Goal: Task Accomplishment & Management: Manage account settings

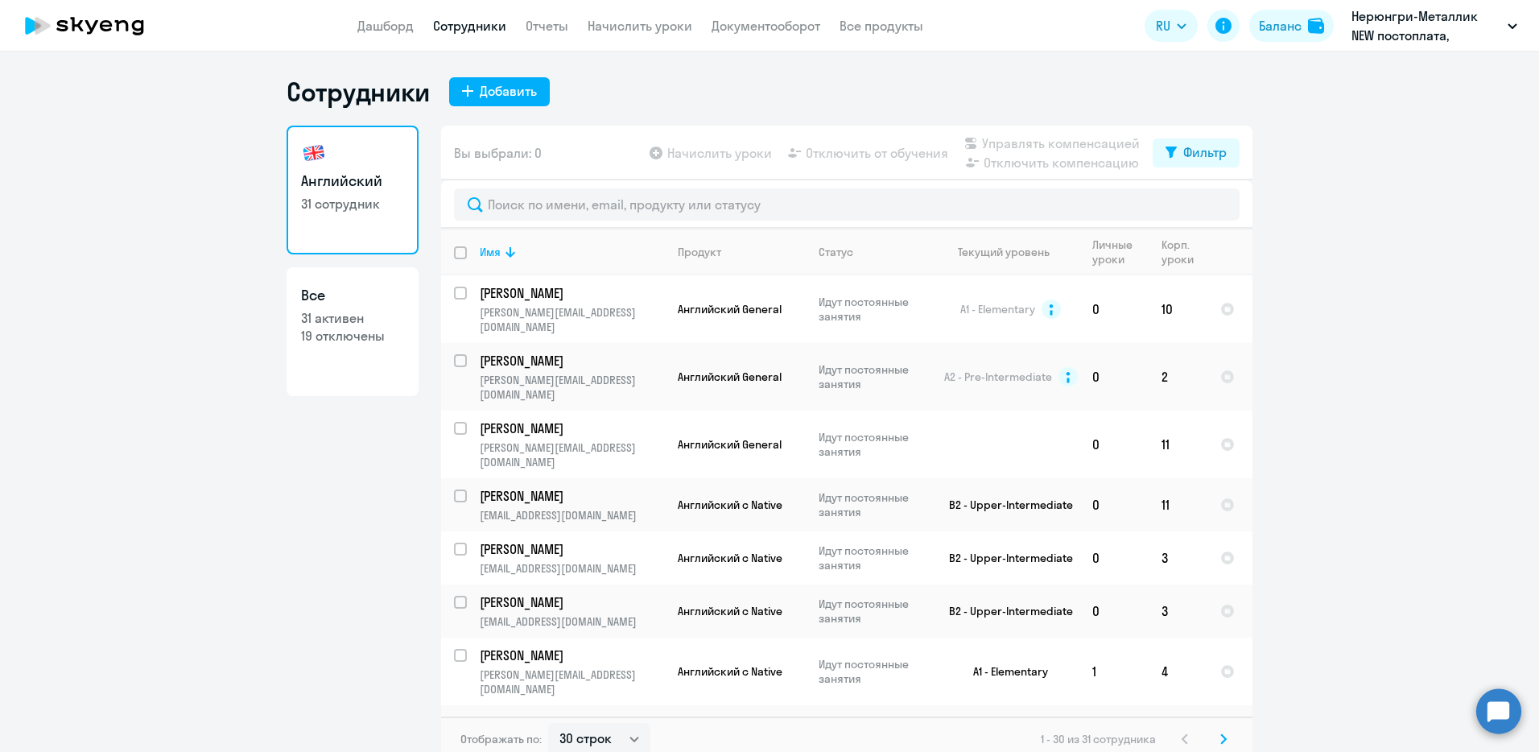
select select "30"
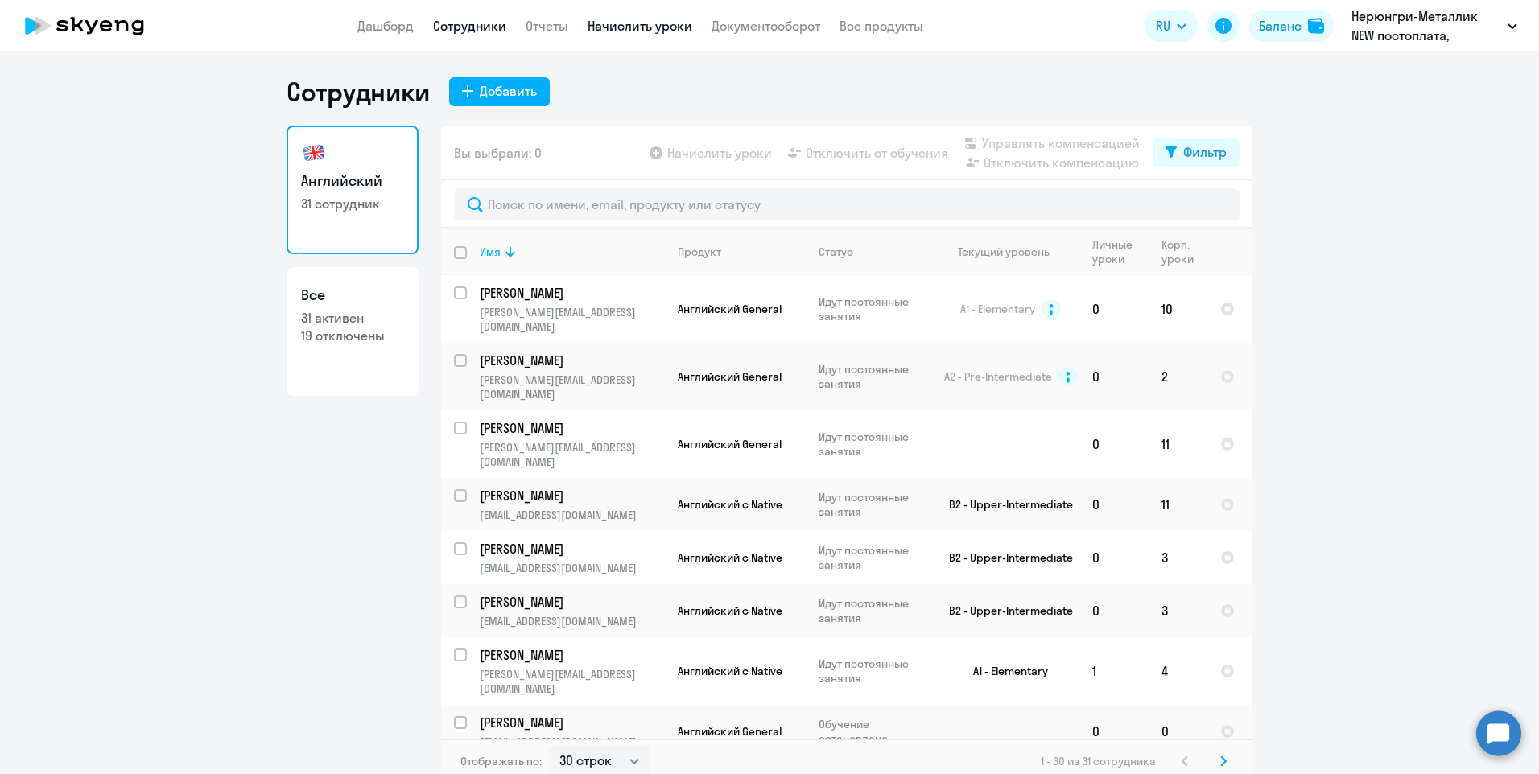
click at [657, 21] on link "Начислить уроки" at bounding box center [639, 26] width 105 height 16
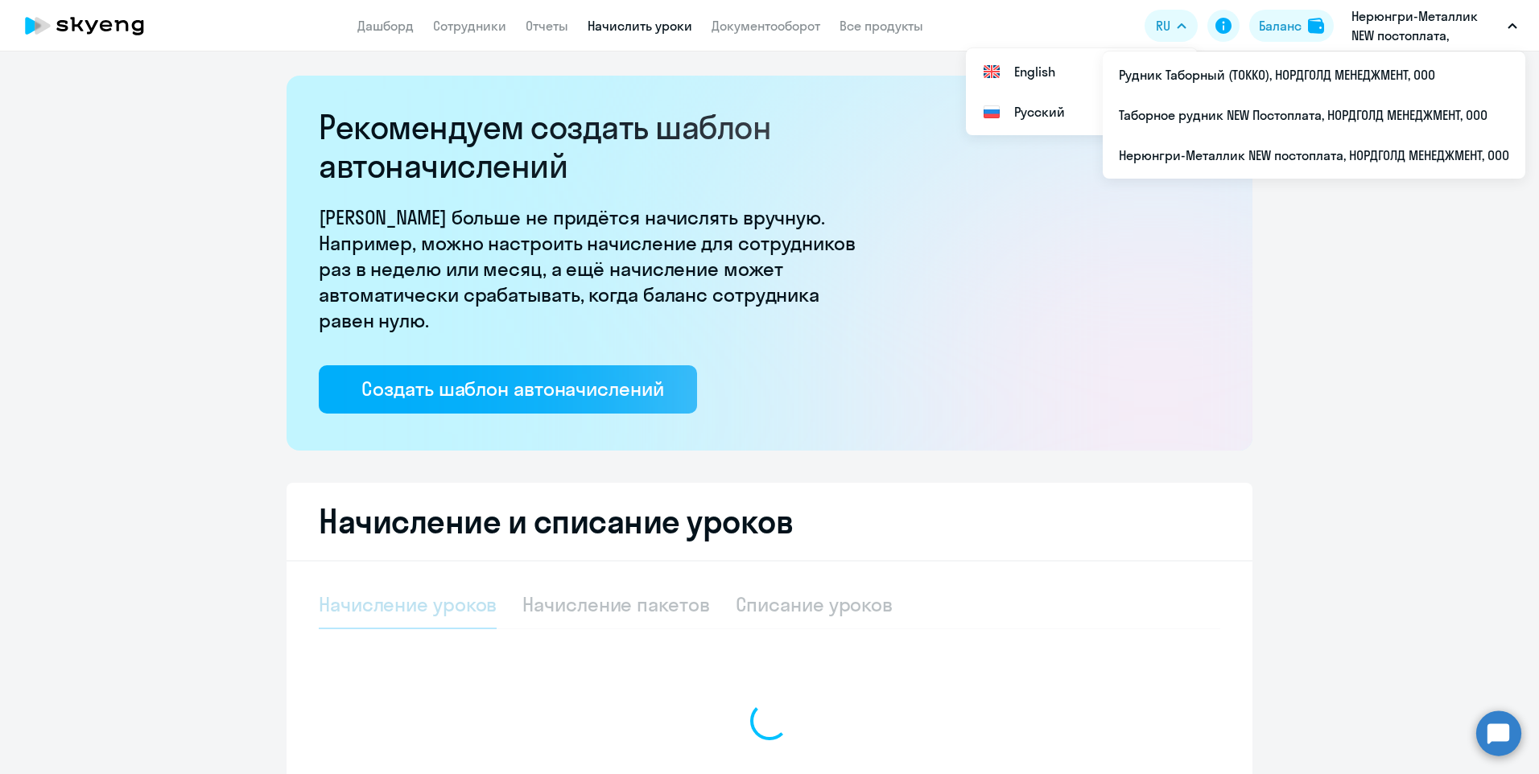
click at [1426, 14] on p "Нерюнгри-Металлик NEW постоплата, НОРДГОЛД МЕНЕДЖМЕНТ, ООО" at bounding box center [1426, 25] width 150 height 39
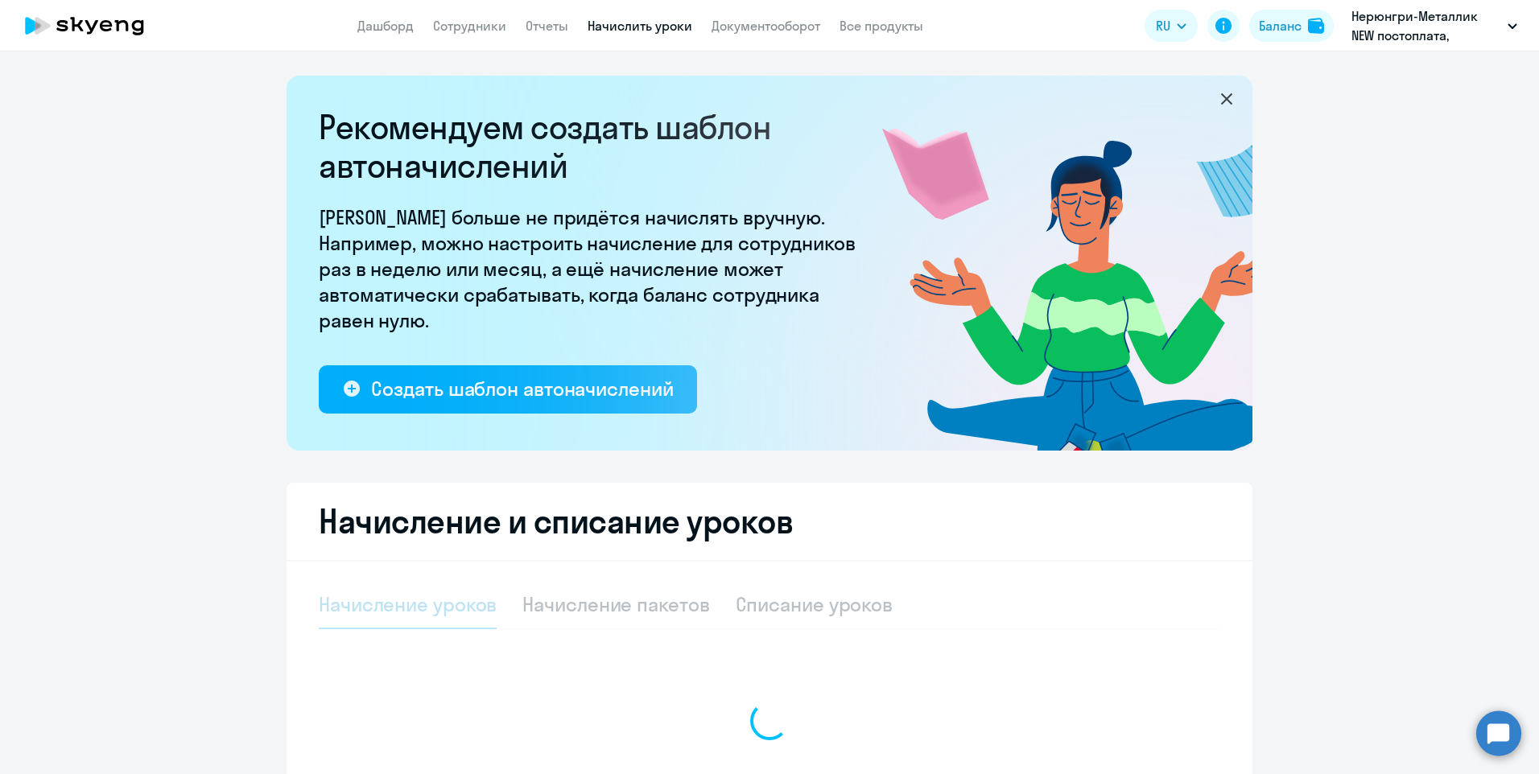
click at [1426, 14] on p "Нерюнгри-Металлик NEW постоплата, НОРДГОЛД МЕНЕДЖМЕНТ, ООО" at bounding box center [1426, 25] width 150 height 39
select select "10"
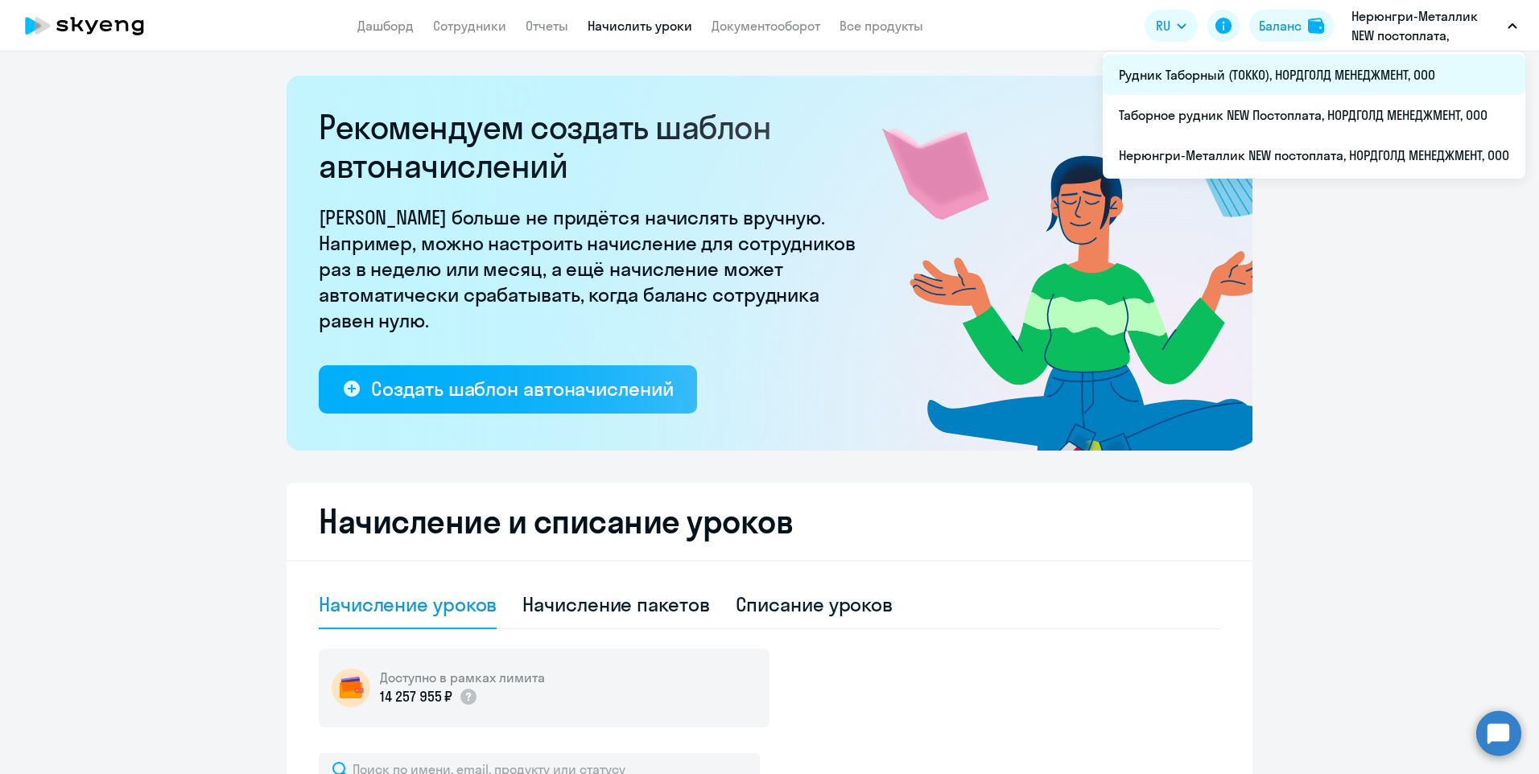
click at [1250, 78] on li "Рудник Таборный (ТОККО), НОРДГОЛД МЕНЕДЖМЕНТ, ООО" at bounding box center [1313, 75] width 422 height 40
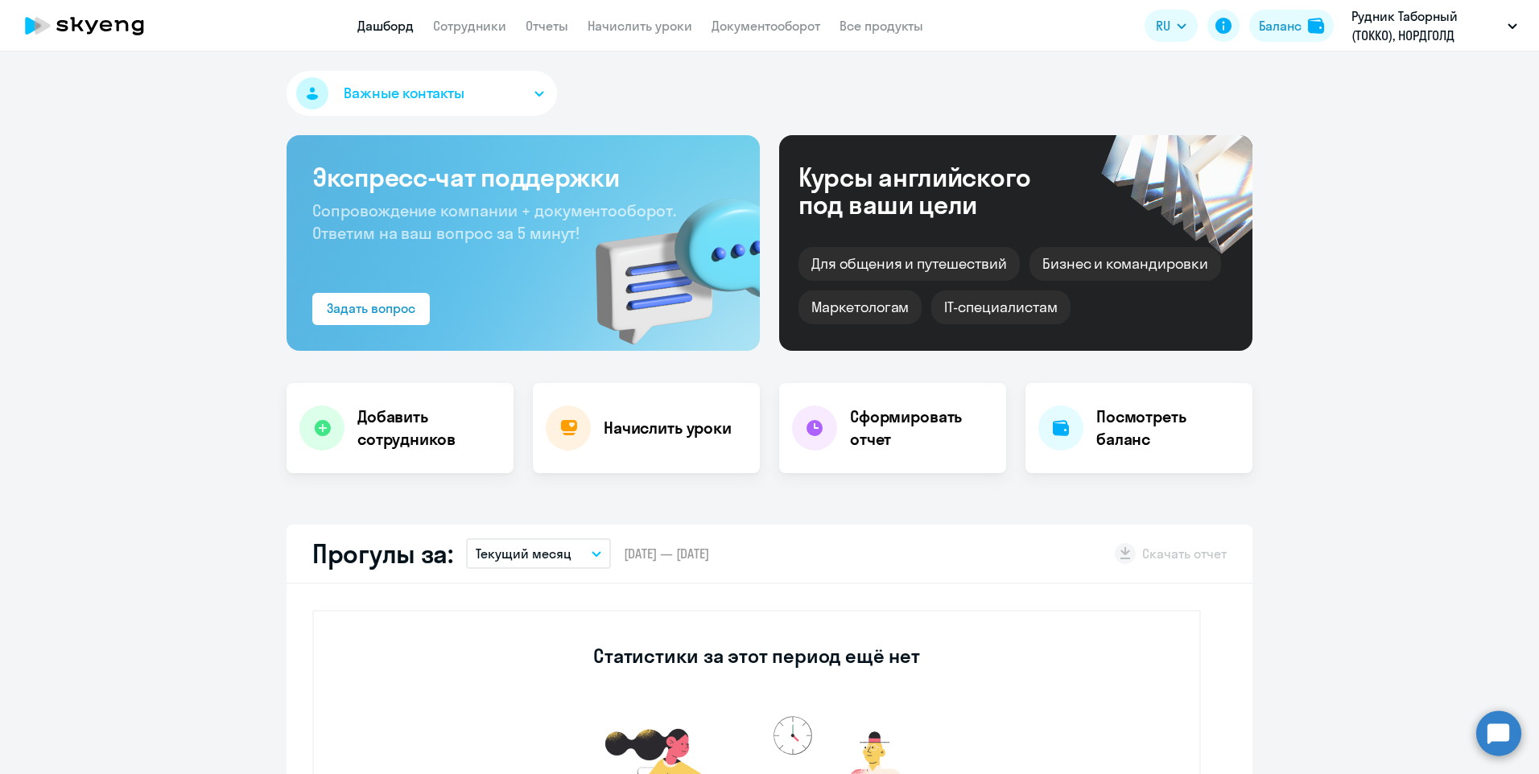
select select "30"
click at [667, 21] on link "Начислить уроки" at bounding box center [639, 26] width 105 height 16
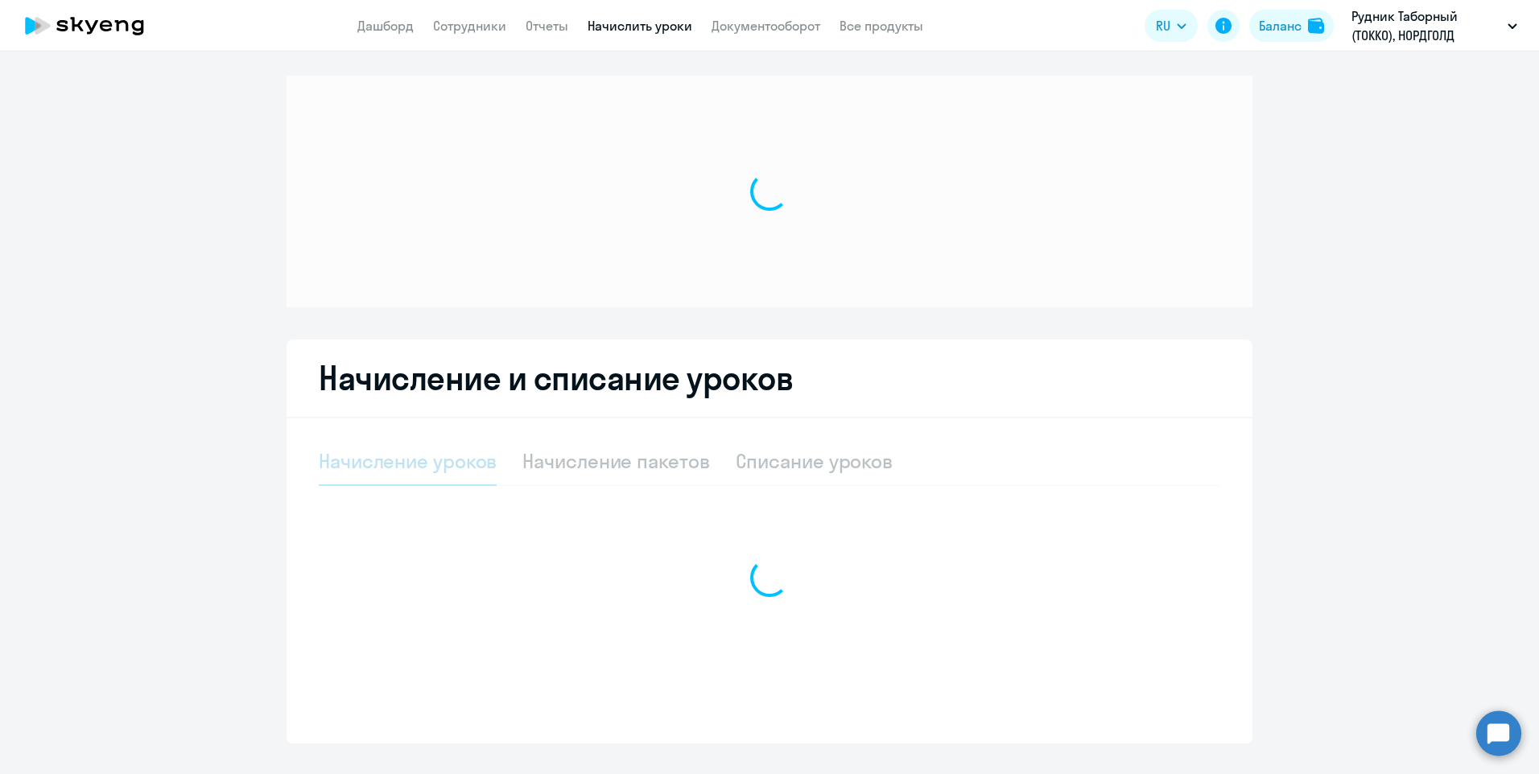
select select "10"
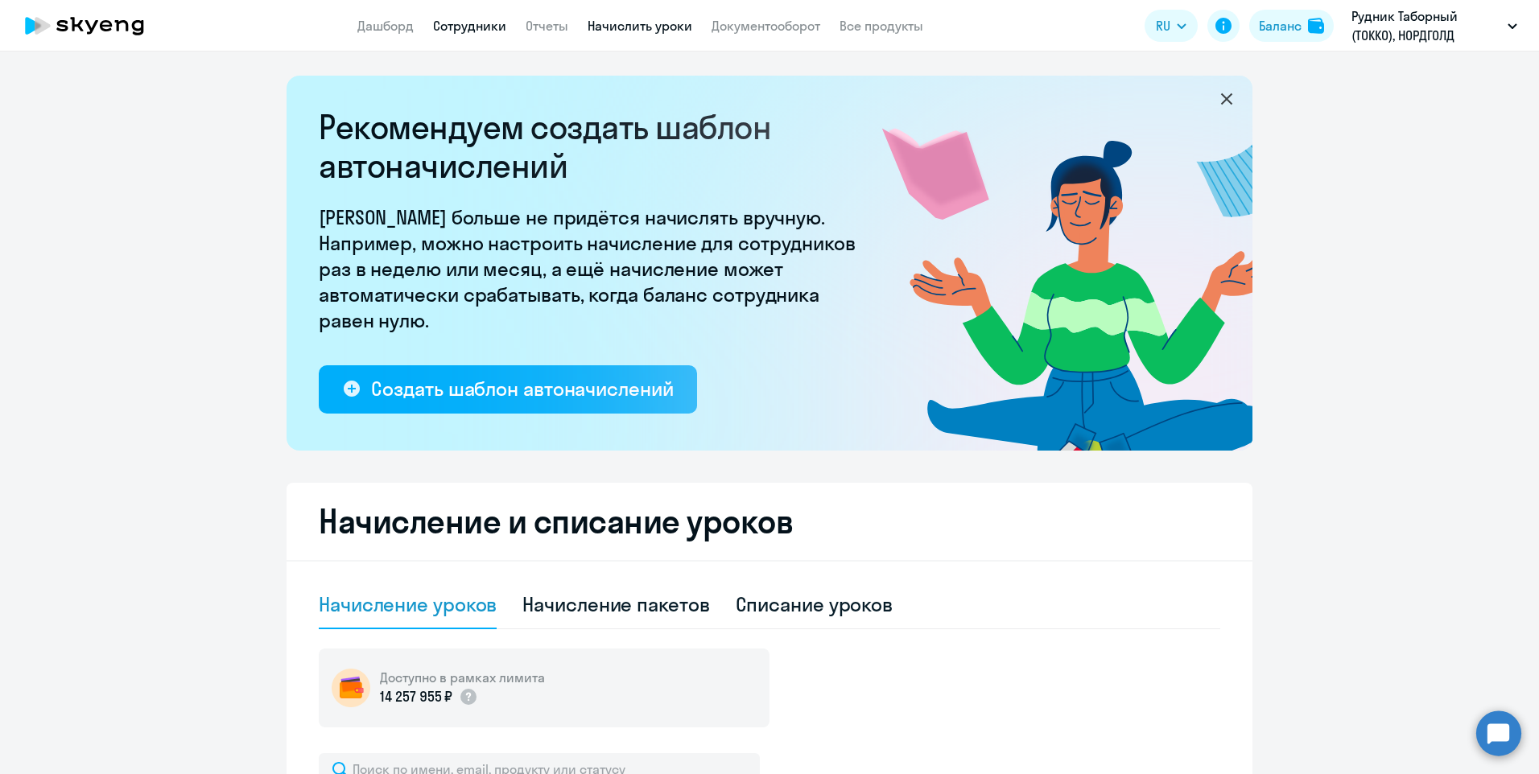
click at [464, 19] on link "Сотрудники" at bounding box center [469, 26] width 73 height 16
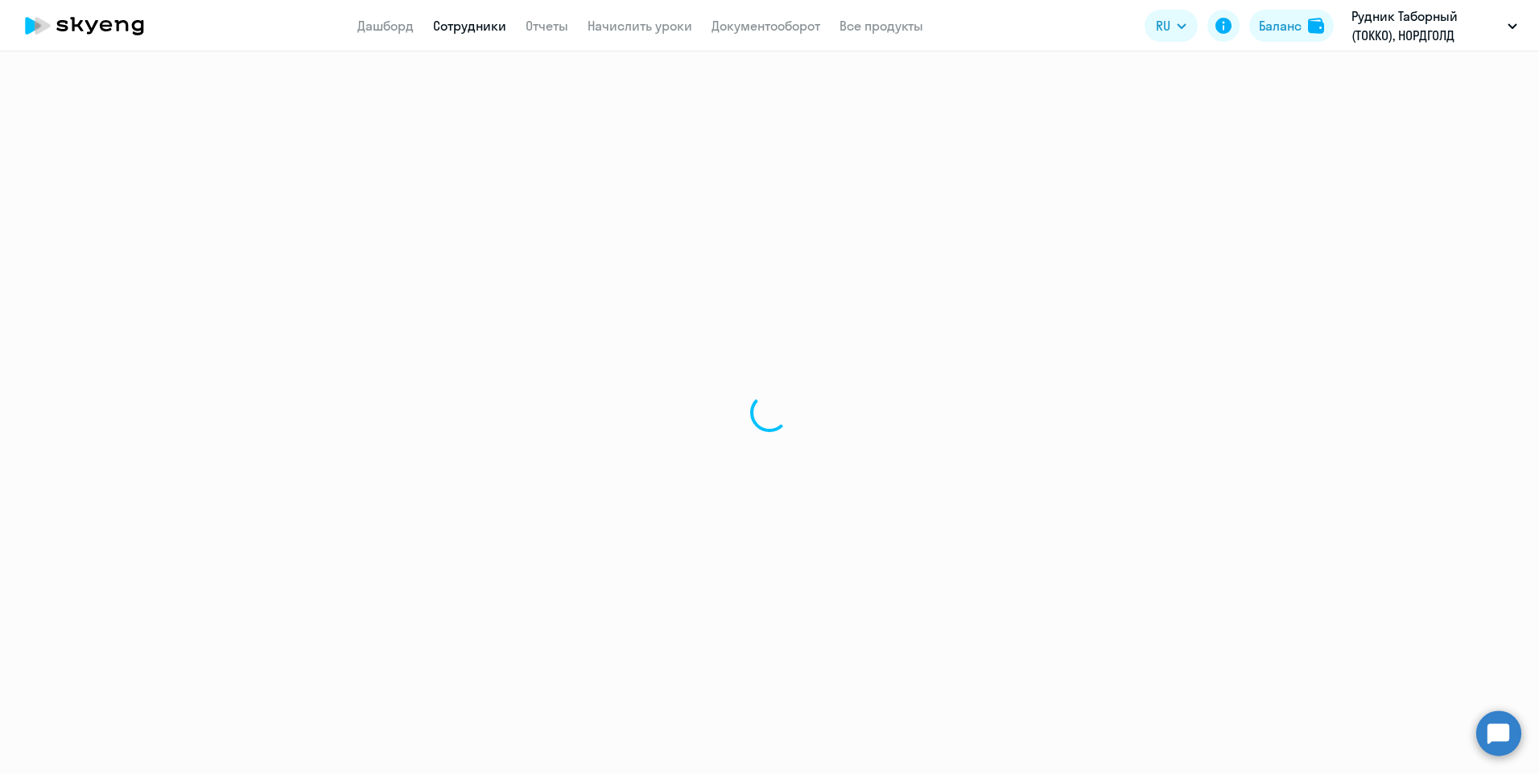
select select "30"
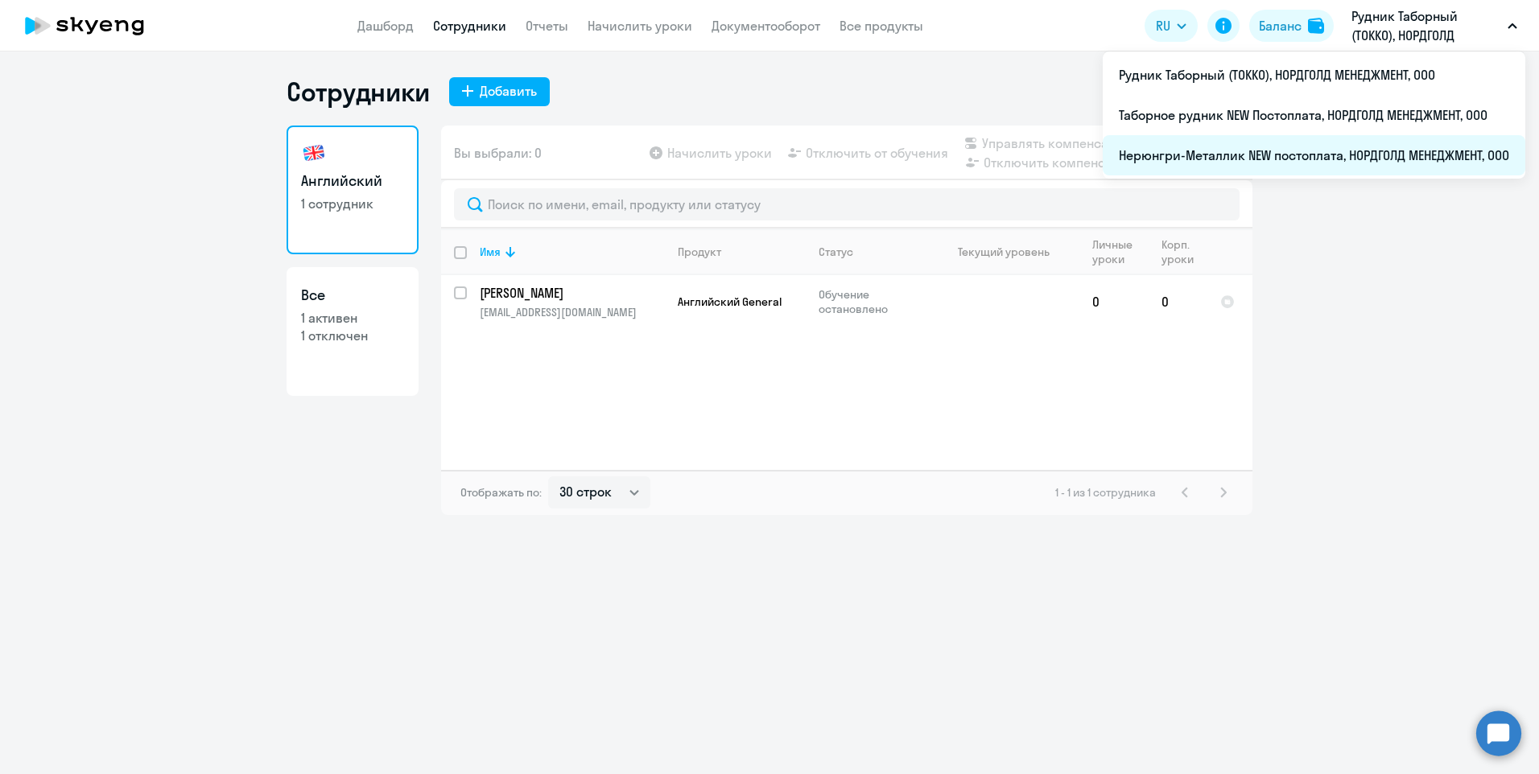
click at [1203, 150] on li "Нерюнгри-Металлик NEW постоплата, НОРДГОЛД МЕНЕДЖМЕНТ, ООО" at bounding box center [1313, 155] width 422 height 40
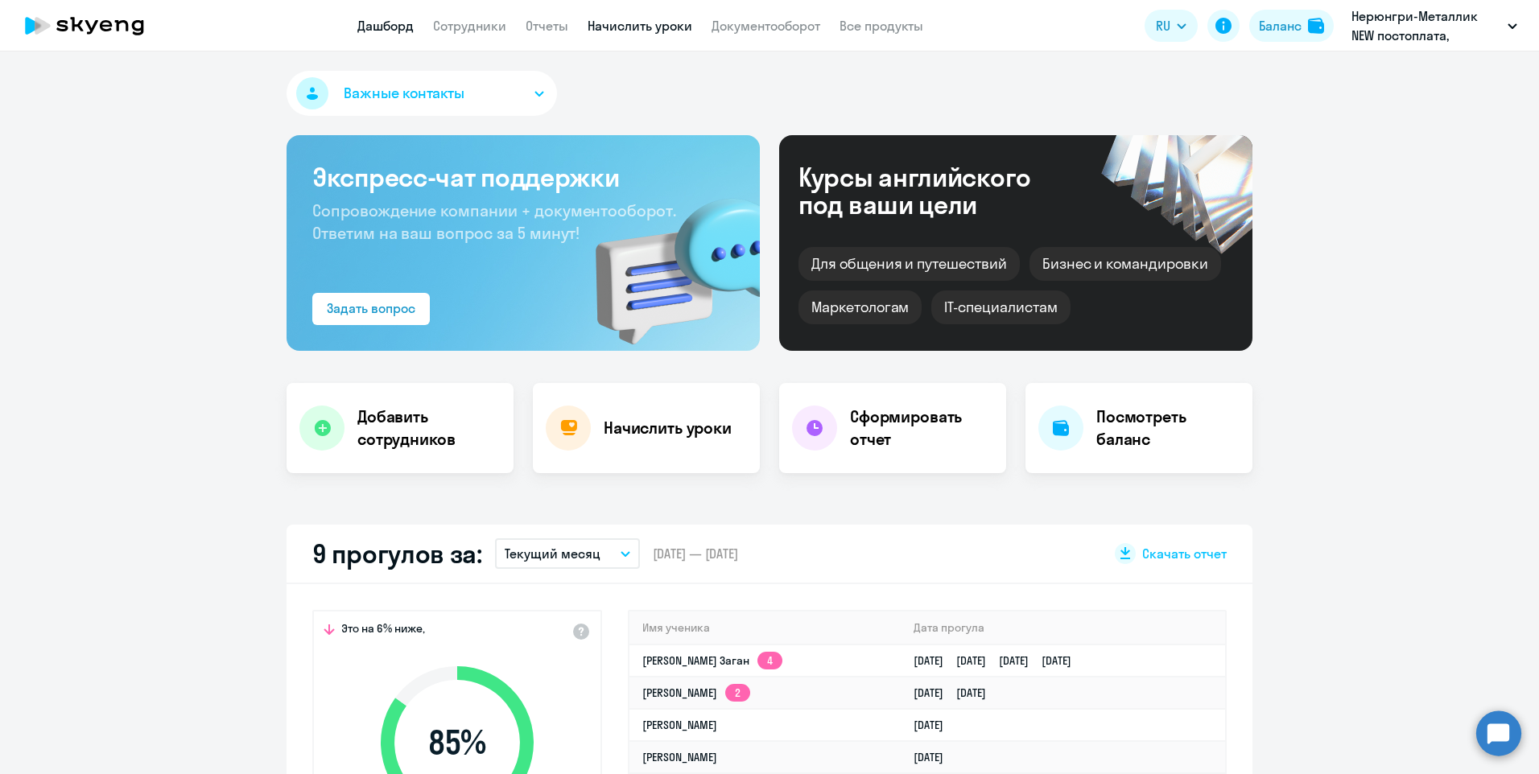
click at [657, 29] on link "Начислить уроки" at bounding box center [639, 26] width 105 height 16
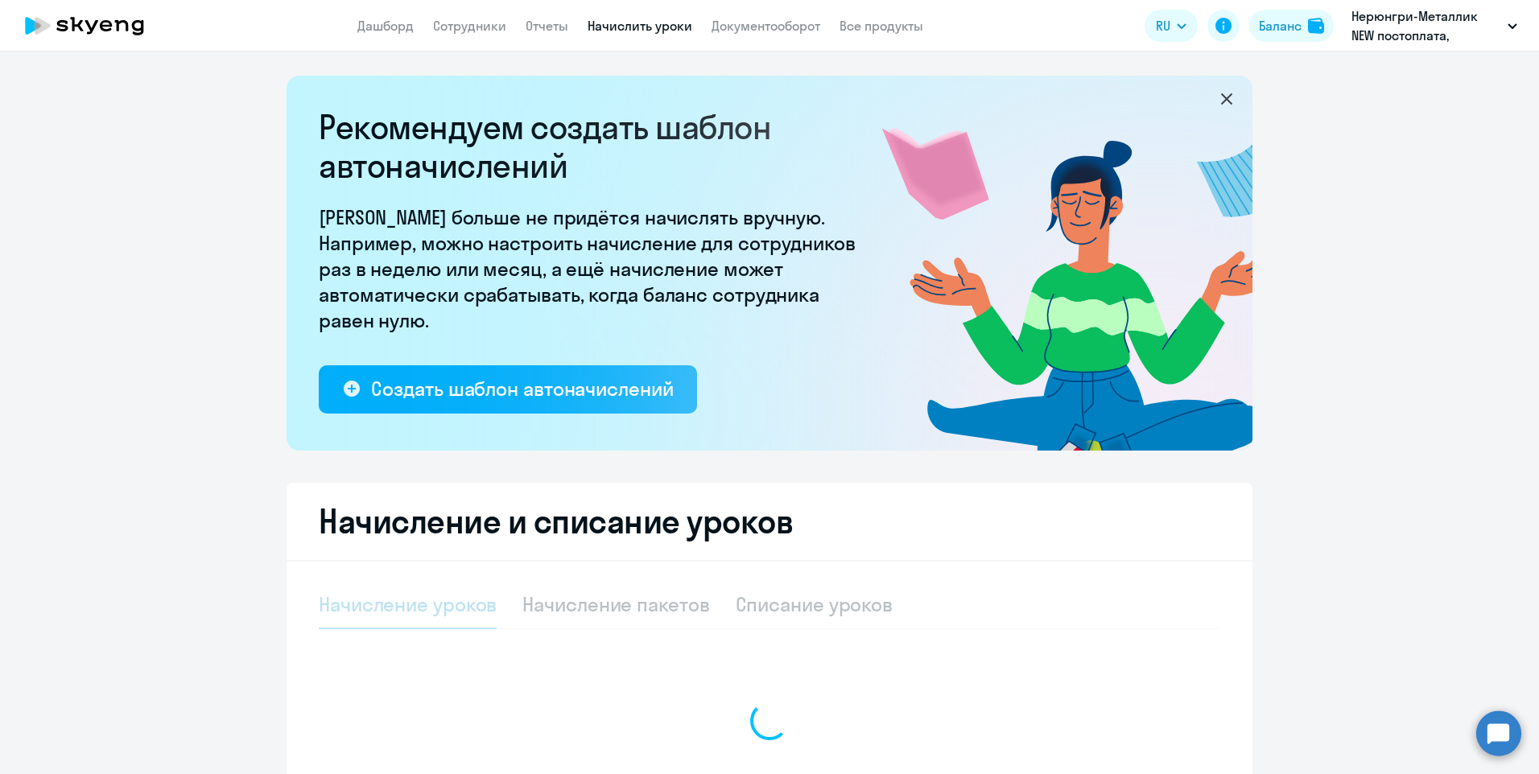
select select "10"
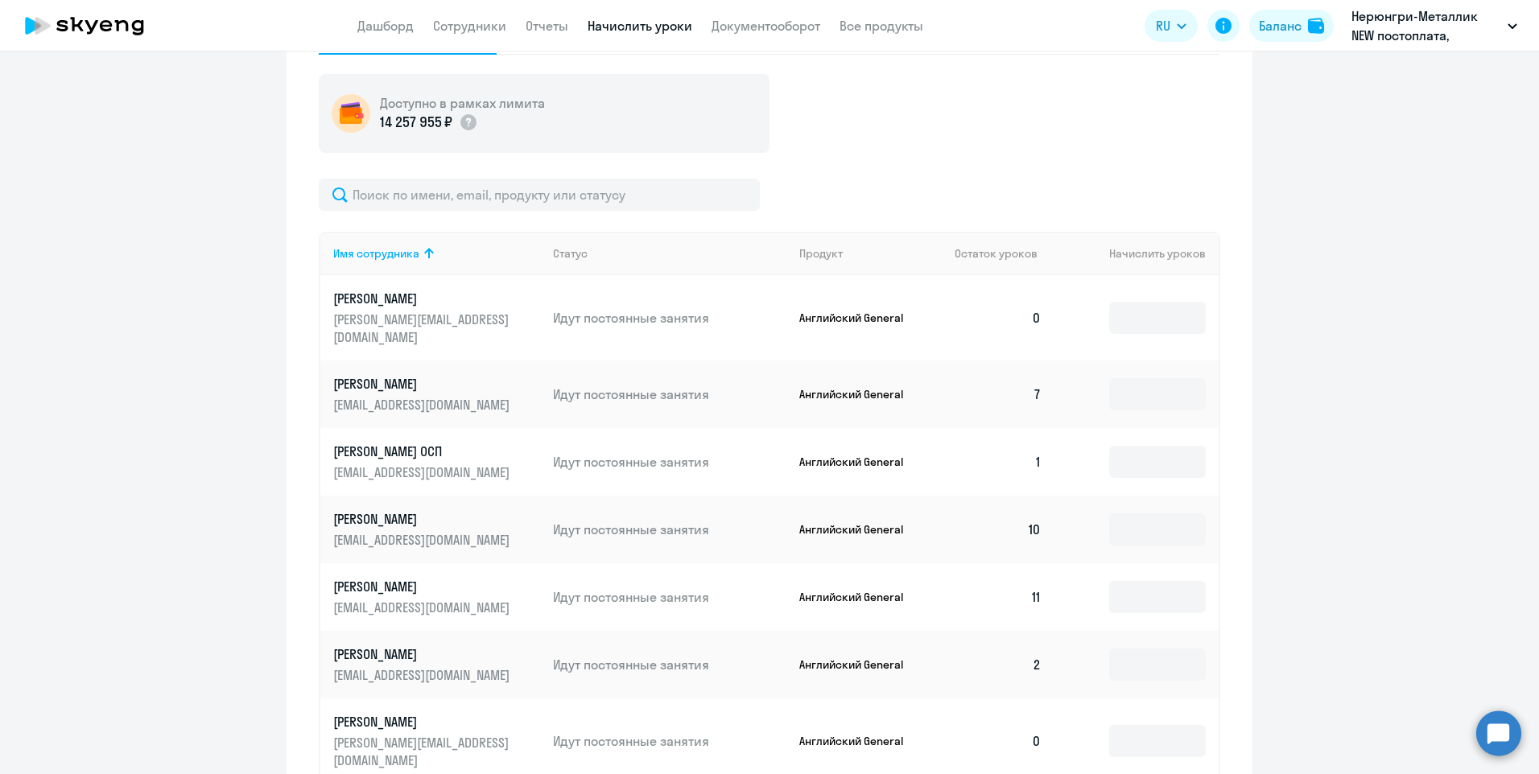
scroll to position [644, 0]
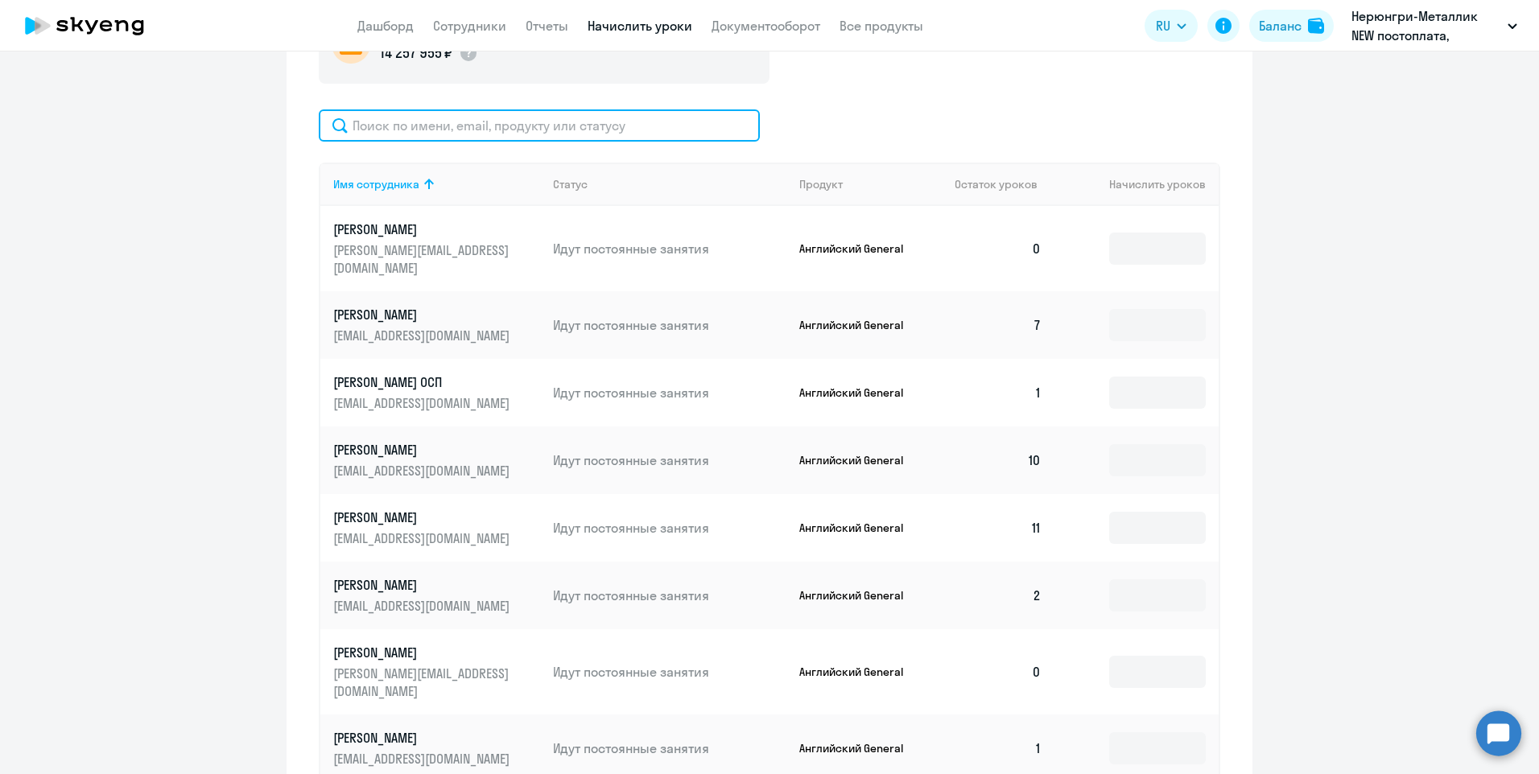
click at [396, 126] on input "text" at bounding box center [539, 125] width 441 height 32
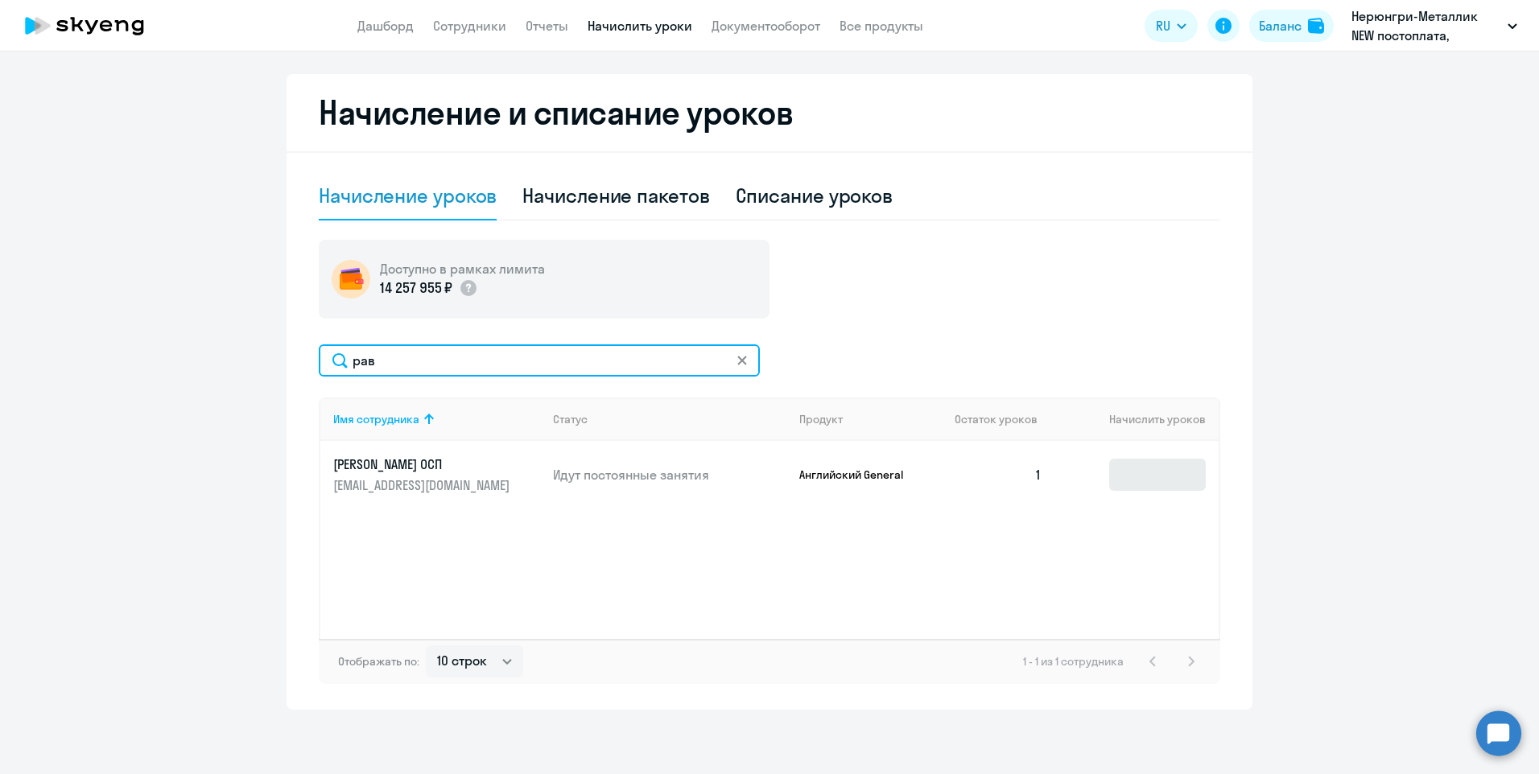
type input "рав"
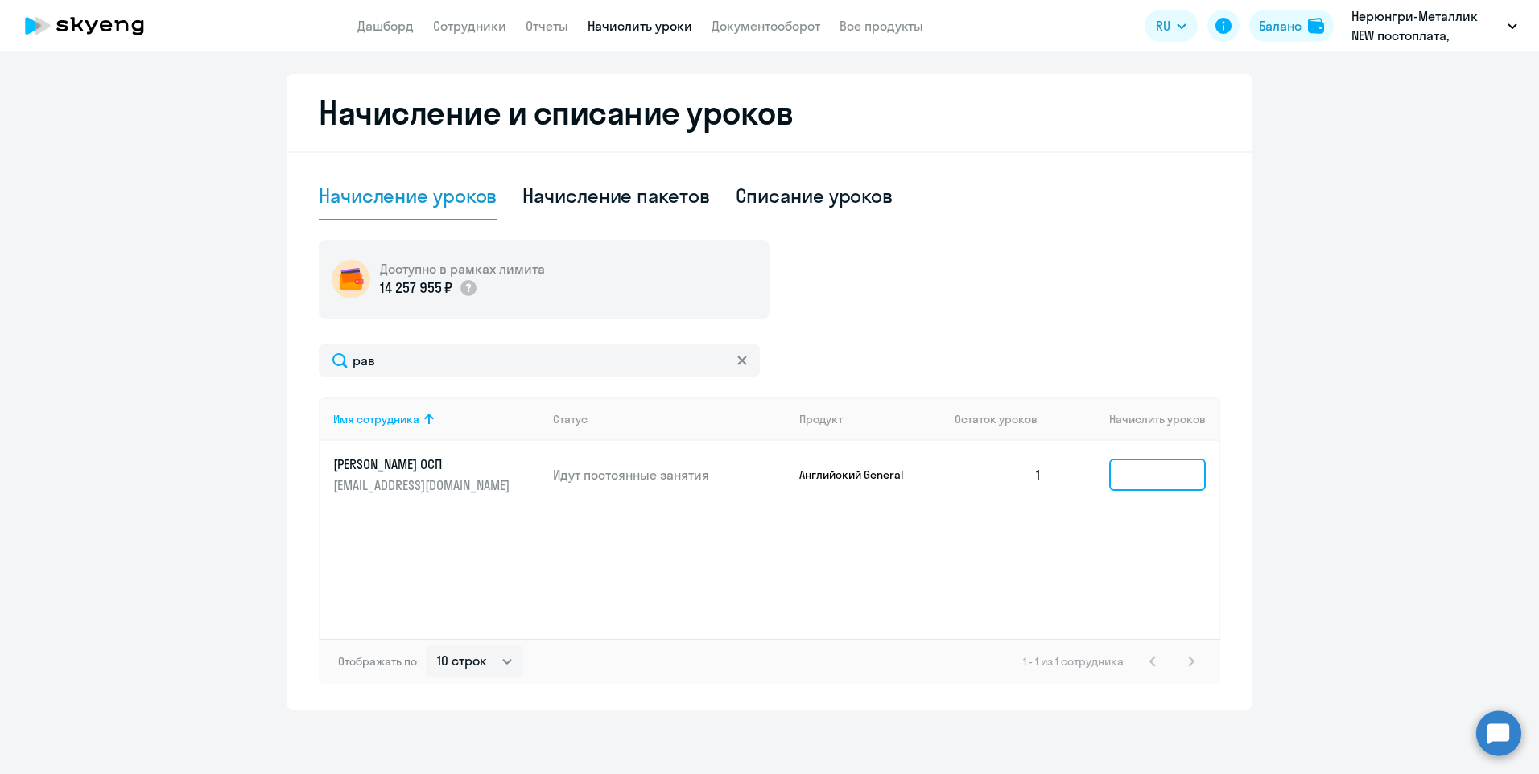
click at [1143, 473] on input at bounding box center [1157, 475] width 97 height 32
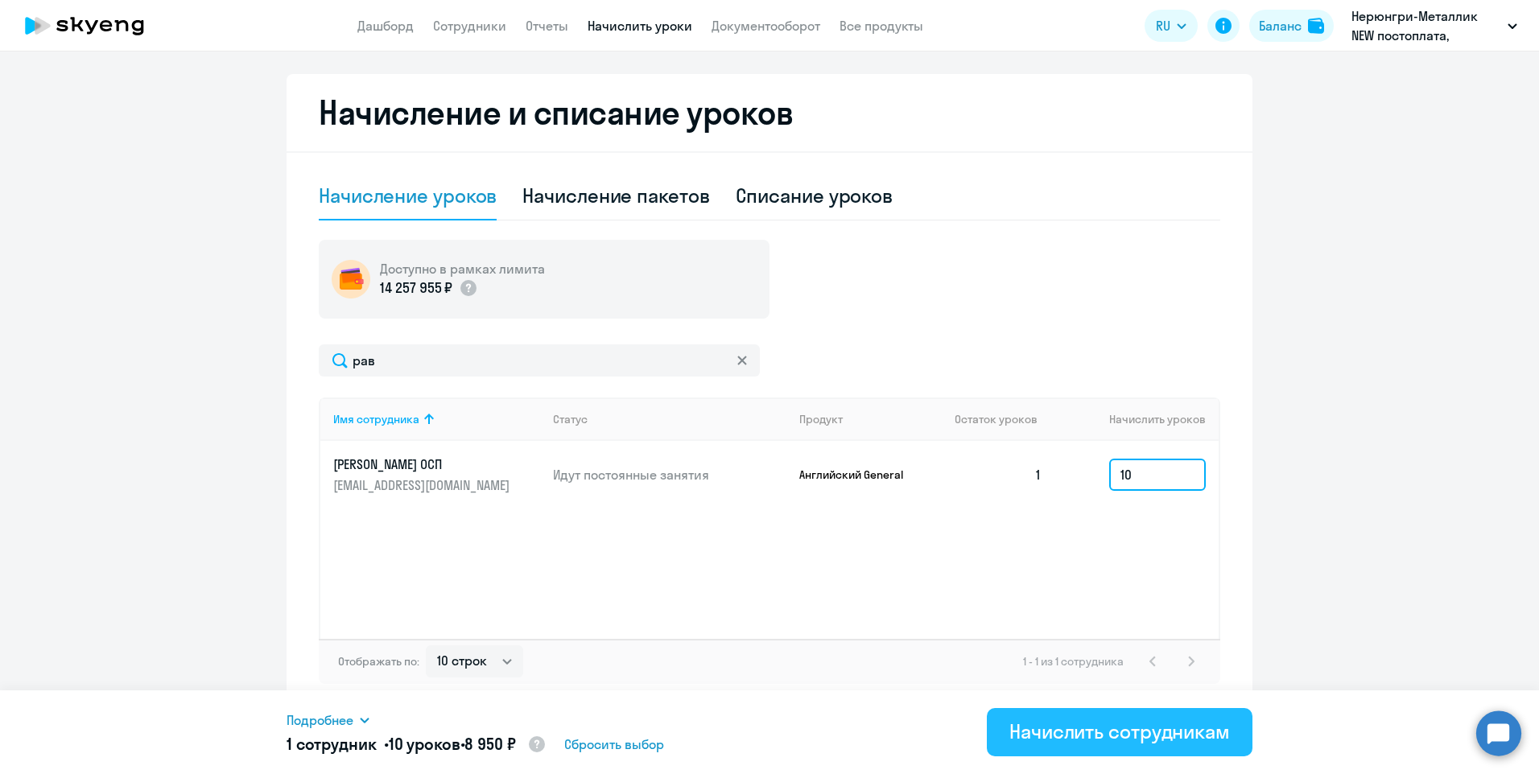
type input "10"
click at [1084, 748] on button "Начислить сотрудникам" at bounding box center [1120, 732] width 266 height 48
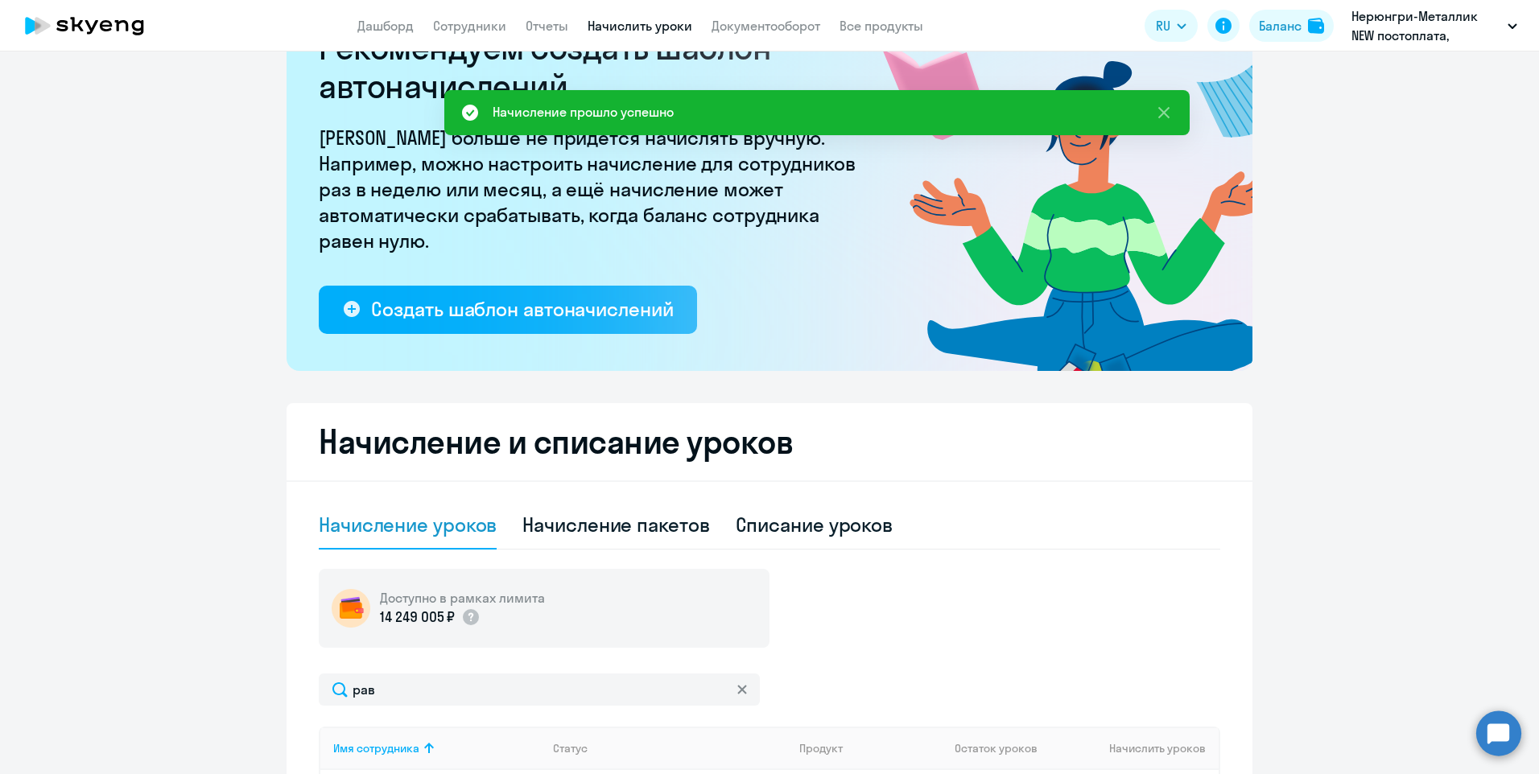
scroll to position [0, 0]
